Goal: Check status: Check status

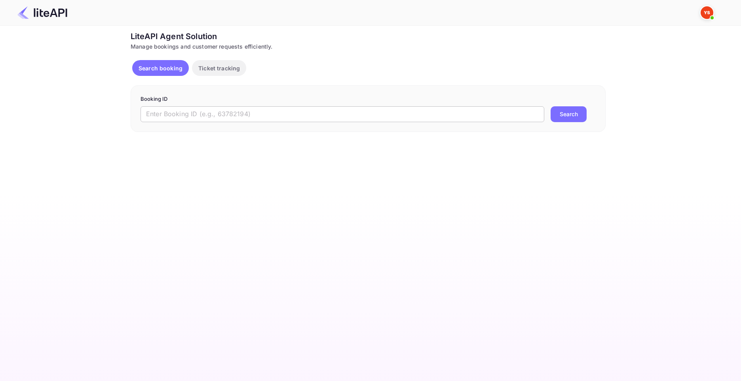
click at [288, 107] on input "text" at bounding box center [342, 114] width 404 height 16
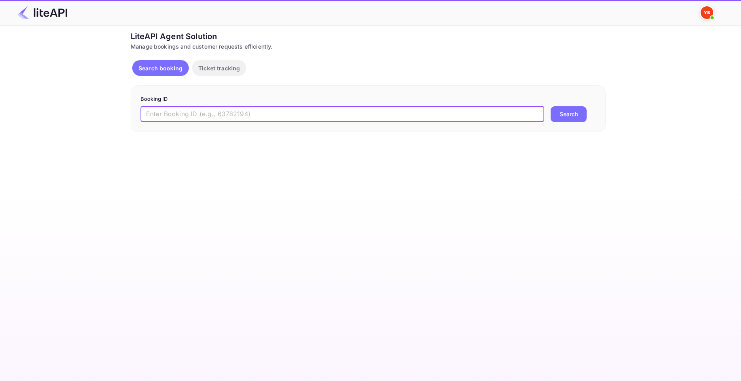
paste input "8929240"
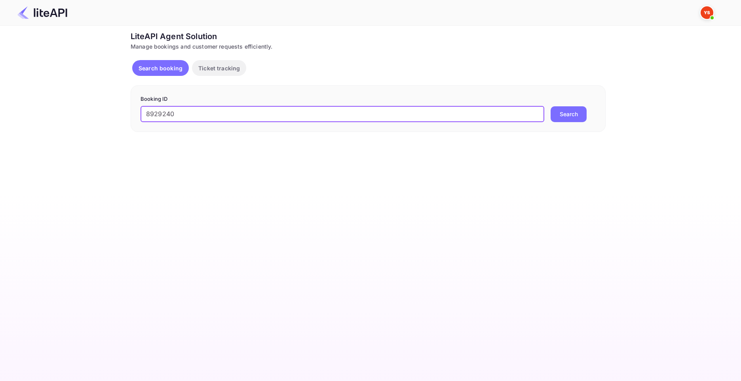
type input "8929240"
click at [550, 106] on button "Search" at bounding box center [568, 114] width 36 height 16
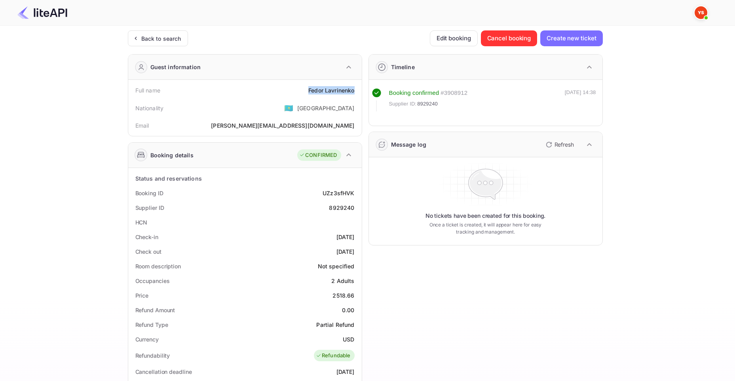
drag, startPoint x: 308, startPoint y: 90, endPoint x: 358, endPoint y: 90, distance: 49.9
click at [358, 90] on div "Full name [PERSON_NAME]" at bounding box center [244, 90] width 227 height 15
copy div "[PERSON_NAME]"
drag, startPoint x: 334, startPoint y: 294, endPoint x: 357, endPoint y: 298, distance: 24.0
click at [357, 298] on div "Price 2518.66" at bounding box center [244, 295] width 227 height 15
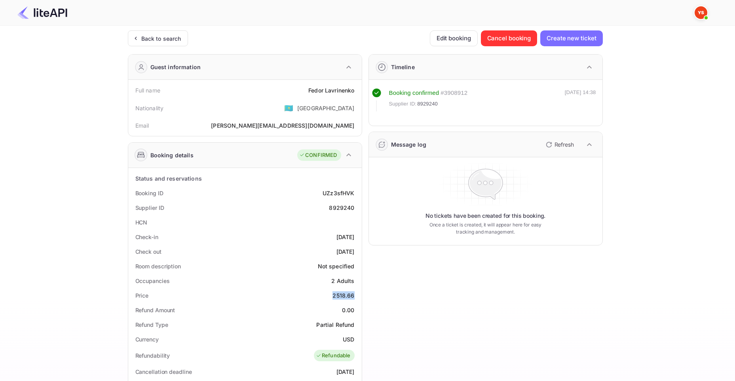
copy div "2518.66"
drag, startPoint x: 342, startPoint y: 338, endPoint x: 355, endPoint y: 340, distance: 13.1
click at [355, 340] on div "Currency USD" at bounding box center [244, 339] width 227 height 15
copy div "USD"
click at [154, 40] on div "Back to search" at bounding box center [161, 38] width 40 height 8
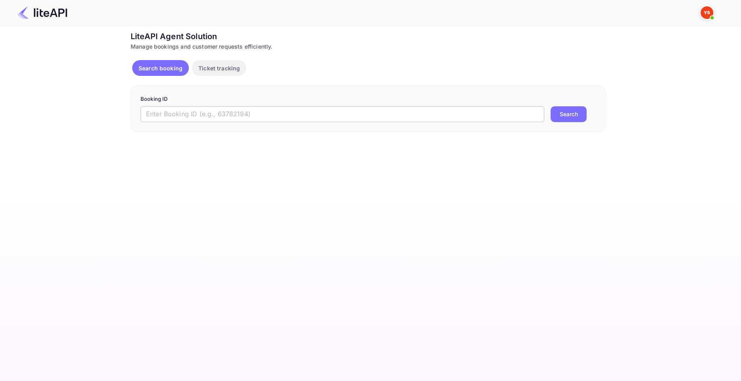
click at [234, 115] on input "text" at bounding box center [342, 114] width 404 height 16
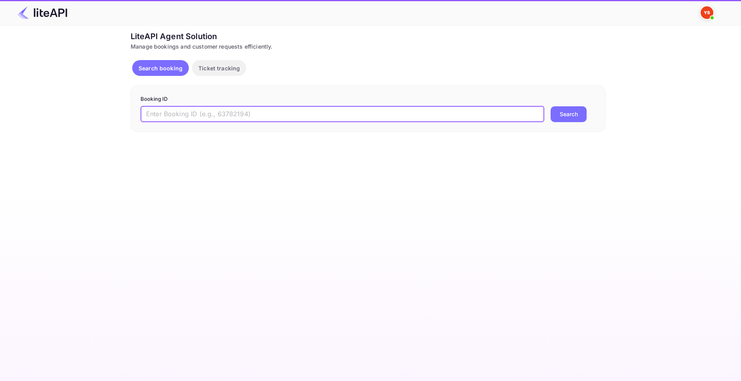
paste input "7791003"
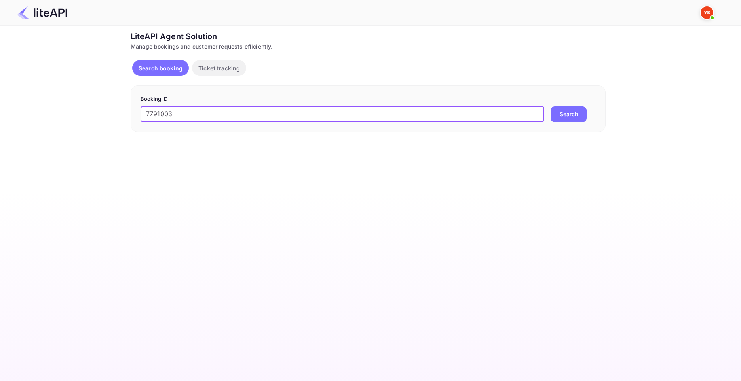
type input "7791003"
click at [550, 106] on button "Search" at bounding box center [568, 114] width 36 height 16
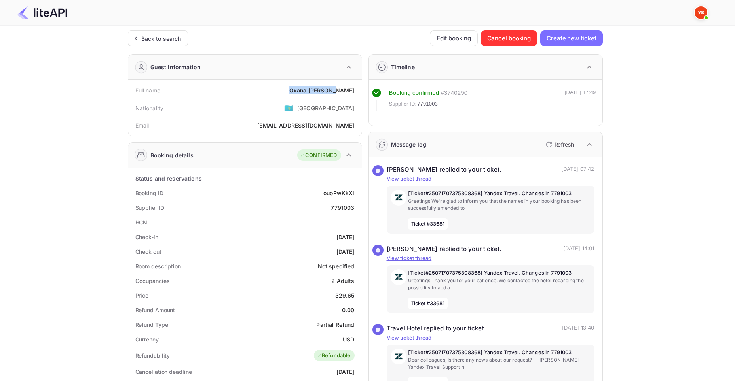
drag, startPoint x: 309, startPoint y: 88, endPoint x: 355, endPoint y: 92, distance: 45.7
click at [355, 92] on div "Full name [PERSON_NAME]" at bounding box center [244, 90] width 227 height 15
copy div "[PERSON_NAME]"
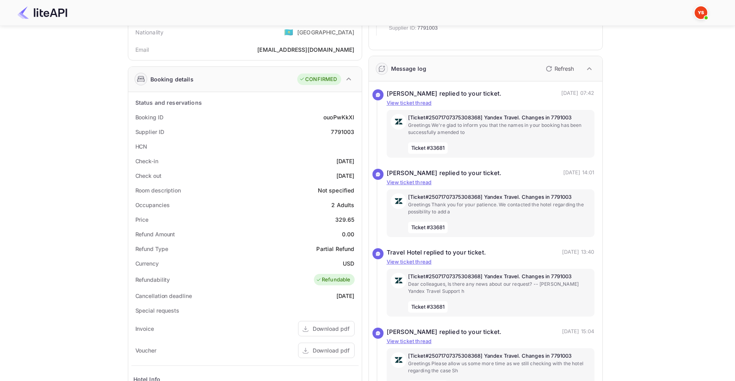
scroll to position [79, 0]
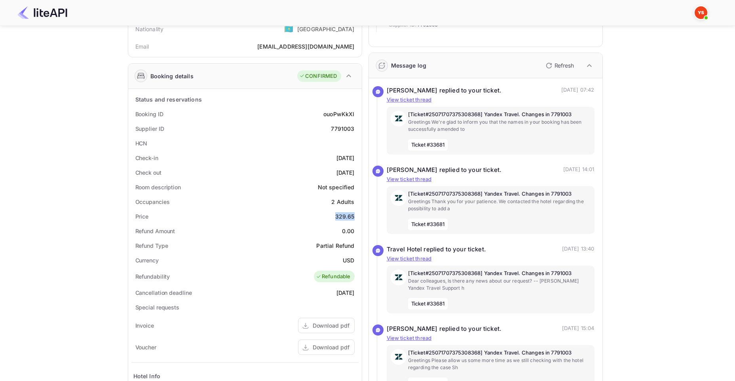
drag, startPoint x: 337, startPoint y: 215, endPoint x: 353, endPoint y: 216, distance: 16.7
click at [353, 216] on div "329.65" at bounding box center [344, 216] width 19 height 8
copy div "329.65"
drag, startPoint x: 345, startPoint y: 260, endPoint x: 354, endPoint y: 261, distance: 8.8
click at [354, 261] on div "Currency USD" at bounding box center [244, 260] width 227 height 15
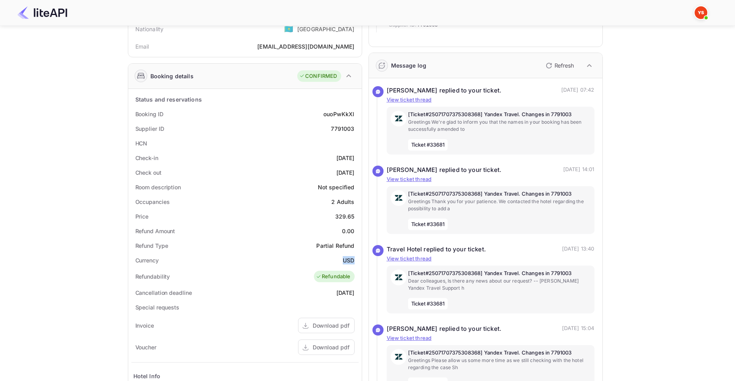
copy div "USD"
